Goal: Check status: Check status

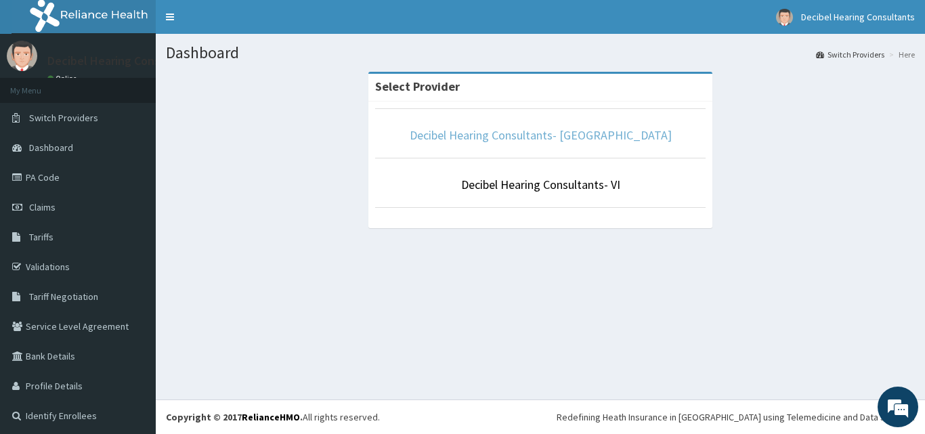
click at [516, 142] on link "Decibel Hearing Consultants- Ikeja" at bounding box center [541, 135] width 262 height 16
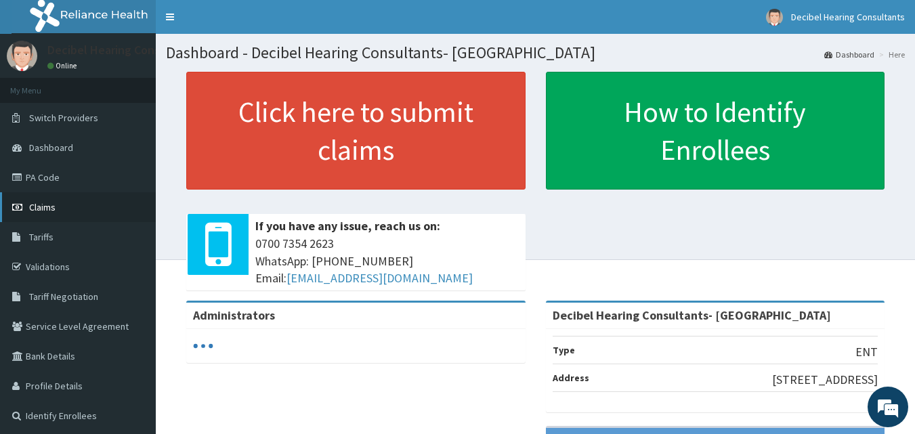
click at [69, 205] on link "Claims" at bounding box center [78, 207] width 156 height 30
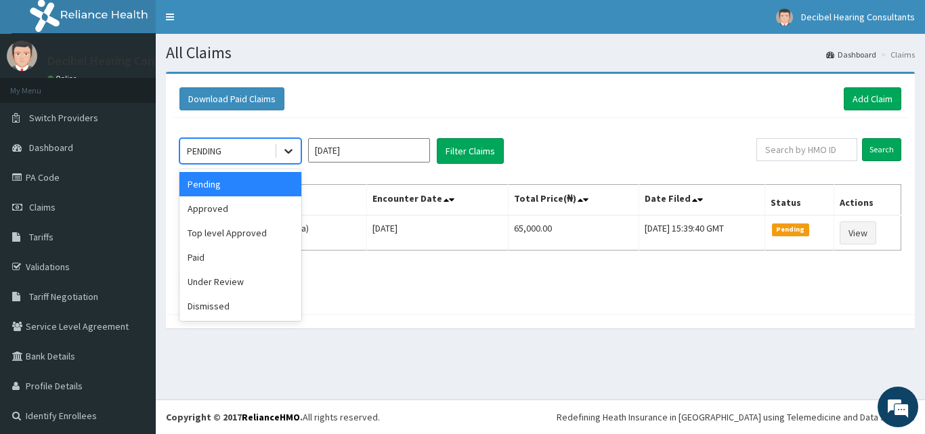
click at [284, 154] on icon at bounding box center [289, 151] width 14 height 14
click at [267, 202] on div "Approved" at bounding box center [240, 208] width 122 height 24
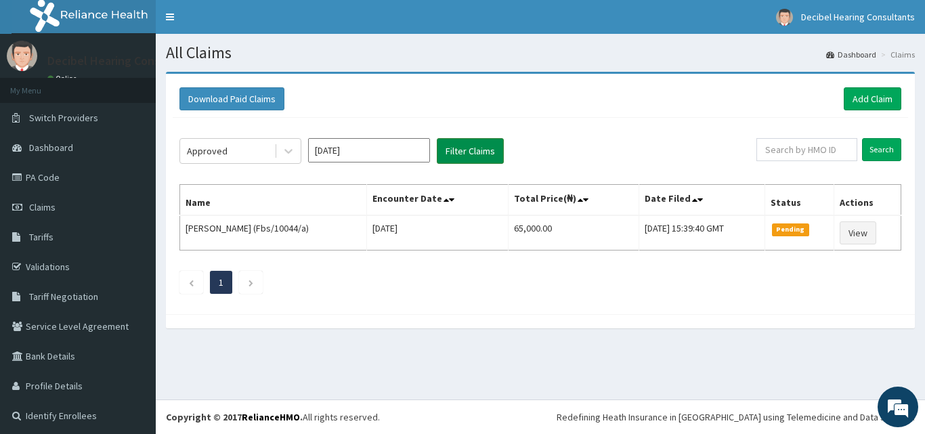
click at [487, 151] on button "Filter Claims" at bounding box center [470, 151] width 67 height 26
